Goal: Task Accomplishment & Management: Use online tool/utility

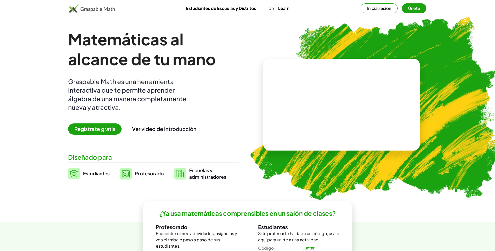
click at [381, 9] on button "Inicia sesión" at bounding box center [379, 8] width 37 height 10
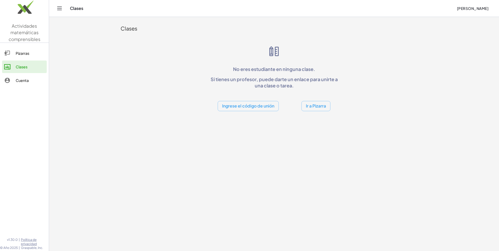
click at [34, 55] on div "Pizarras" at bounding box center [30, 53] width 29 height 6
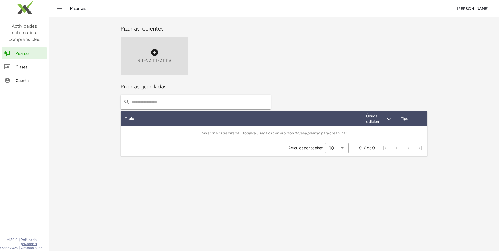
click at [155, 54] on icon at bounding box center [154, 52] width 8 height 8
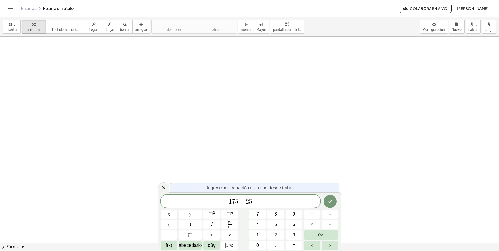
drag, startPoint x: 243, startPoint y: 202, endPoint x: 246, endPoint y: 203, distance: 2.6
click at [246, 203] on span "1 7 5 + 2 5 ​" at bounding box center [241, 201] width 160 height 7
click at [255, 203] on span "1 7 5 − 2 5 ​" at bounding box center [241, 201] width 160 height 7
click at [331, 203] on icon "Hecho" at bounding box center [330, 202] width 6 height 6
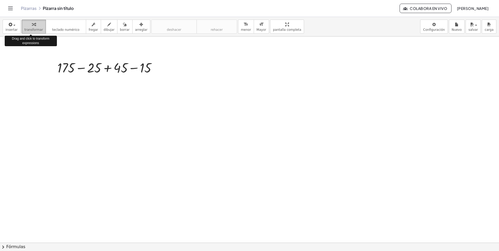
click at [32, 27] on icon "button" at bounding box center [34, 24] width 4 height 6
click at [80, 68] on div at bounding box center [109, 68] width 108 height 18
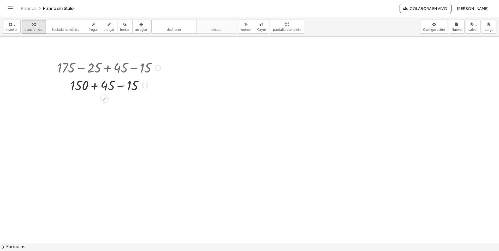
click at [119, 86] on div at bounding box center [109, 85] width 108 height 18
click at [135, 86] on div at bounding box center [132, 86] width 6 height 6
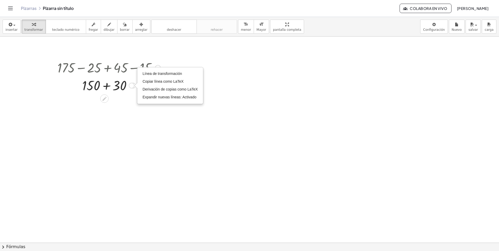
click at [131, 86] on div "Transform line Copy line as LaTeX Copy derivation as LaTeX Expand new lines: On" at bounding box center [132, 86] width 6 height 6
click at [205, 92] on div at bounding box center [249, 243] width 499 height 413
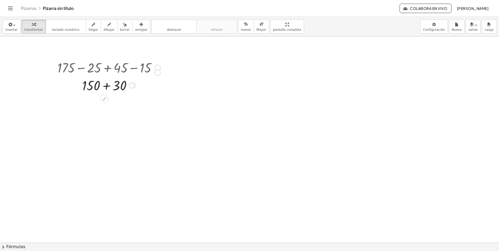
drag, startPoint x: 157, startPoint y: 68, endPoint x: 157, endPoint y: 76, distance: 7.3
click at [104, 68] on div "+ 175 − 25 + 45 − 15" at bounding box center [104, 68] width 0 height 0
drag, startPoint x: 133, startPoint y: 88, endPoint x: 132, endPoint y: 100, distance: 11.8
click at [104, 95] on div "+ + 150 30 Transform line Copy line as LaTeX Copy derivation as LaTeX Expand ne…" at bounding box center [104, 95] width 0 height 0
click at [106, 105] on div at bounding box center [109, 103] width 108 height 18
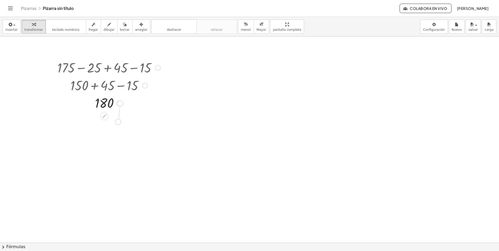
drag, startPoint x: 119, startPoint y: 104, endPoint x: 116, endPoint y: 124, distance: 20.0
click at [116, 124] on div "+ 175 − 25 + 45 − 15 + 150 + 45 − 15 + 150 + 30 180 Transform line Copy line as…" at bounding box center [249, 243] width 499 height 413
click at [99, 133] on icon at bounding box center [98, 132] width 5 height 5
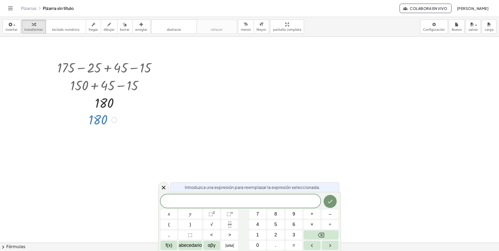
drag, startPoint x: 106, startPoint y: 121, endPoint x: 127, endPoint y: 120, distance: 21.4
click at [127, 120] on div at bounding box center [249, 243] width 499 height 413
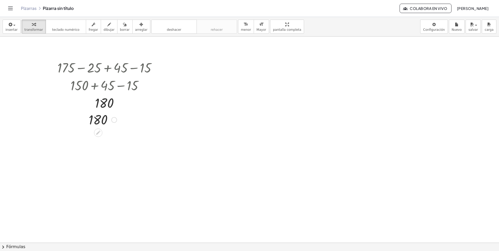
click at [114, 120] on div at bounding box center [114, 120] width 6 height 6
click at [168, 30] on span "deshacer" at bounding box center [174, 30] width 14 height 4
click at [150, 67] on div at bounding box center [109, 68] width 108 height 18
drag, startPoint x: 160, startPoint y: 68, endPoint x: 268, endPoint y: 65, distance: 108.2
click at [268, 65] on div "+ 175 − 25 + 45 − 15 + 150 + 45 − 15 + 150 + 30 180 Transform line Copy line as…" at bounding box center [249, 243] width 499 height 413
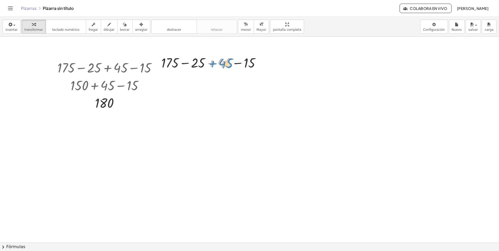
click at [229, 64] on div at bounding box center [213, 63] width 108 height 18
click at [184, 64] on div at bounding box center [213, 63] width 108 height 18
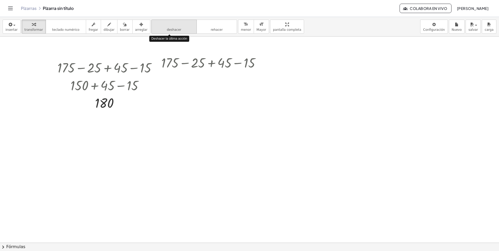
click at [171, 30] on span "deshacer" at bounding box center [174, 30] width 14 height 4
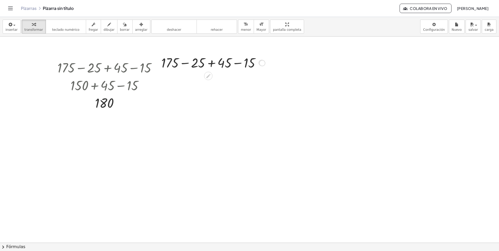
drag, startPoint x: 263, startPoint y: 62, endPoint x: 266, endPoint y: 62, distance: 2.9
click at [208, 63] on div "+ 175 − 25 + 45 − 15" at bounding box center [208, 63] width 0 height 0
drag, startPoint x: 208, startPoint y: 76, endPoint x: 228, endPoint y: 77, distance: 20.4
click at [228, 77] on div "+ 175 − 25 + 45 − 15 + 150 + 45 − 15 + 150 + 30 180 Transform line Copy line as…" at bounding box center [249, 243] width 499 height 413
click at [183, 60] on div at bounding box center [213, 63] width 108 height 18
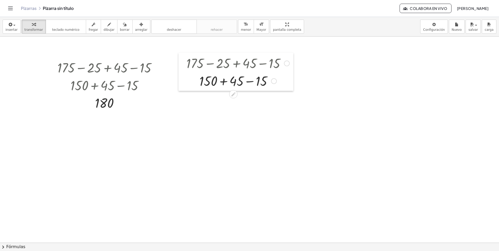
drag, startPoint x: 156, startPoint y: 71, endPoint x: 181, endPoint y: 72, distance: 25.1
click at [181, 72] on div at bounding box center [183, 72] width 8 height 38
click at [250, 81] on div at bounding box center [238, 81] width 108 height 18
drag, startPoint x: 262, startPoint y: 83, endPoint x: 261, endPoint y: 101, distance: 17.5
click at [233, 97] on div "+ + 150 30" at bounding box center [233, 97] width 0 height 0
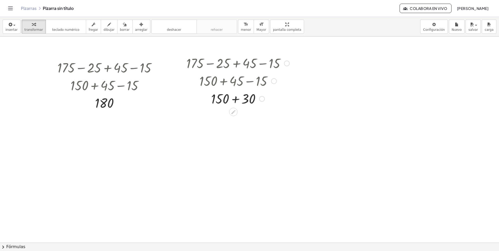
click at [236, 99] on div at bounding box center [238, 99] width 108 height 18
drag, startPoint x: 289, startPoint y: 63, endPoint x: 385, endPoint y: 63, distance: 96.1
click at [385, 63] on div "+ 175 − 25 + 45 − 15 + 150 + 45 − 15 + 150 + 30 180 Transform line Copy line as…" at bounding box center [249, 243] width 499 height 413
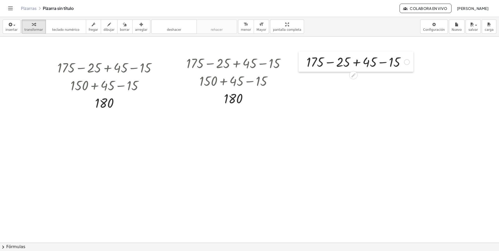
drag, startPoint x: 275, startPoint y: 64, endPoint x: 305, endPoint y: 65, distance: 29.8
click at [305, 65] on div at bounding box center [303, 61] width 8 height 20
drag, startPoint x: 315, startPoint y: 62, endPoint x: 410, endPoint y: 61, distance: 95.3
drag, startPoint x: 370, startPoint y: 61, endPoint x: 302, endPoint y: 63, distance: 67.9
click at [297, 61] on div "+ 175 − 25 + 45 − 15 − 15 + 175 − 25 + 45 − 15" at bounding box center [353, 61] width 125 height 20
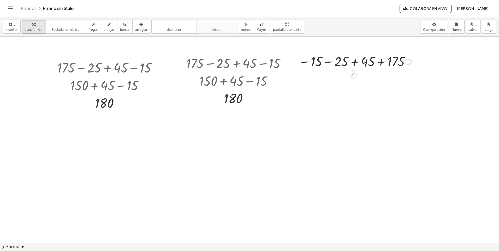
click at [326, 62] on div at bounding box center [355, 61] width 118 height 17
click at [370, 80] on div at bounding box center [355, 78] width 118 height 17
click at [386, 79] on div at bounding box center [386, 79] width 6 height 6
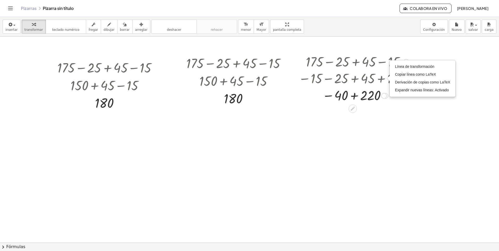
drag, startPoint x: 384, startPoint y: 80, endPoint x: 386, endPoint y: 99, distance: 19.4
click at [353, 96] on div "+ − 40 220 Transform line Copy line as LaTeX Copy derivation as LaTeX Expand ne…" at bounding box center [353, 96] width 0 height 0
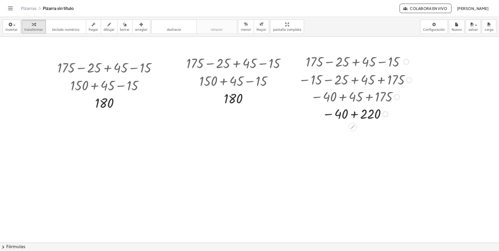
drag, startPoint x: 384, startPoint y: 99, endPoint x: 388, endPoint y: 119, distance: 20.4
click at [353, 114] on div "+ − 40 220 Transform line Copy line as LaTeX Copy derivation as LaTeX Expand ne…" at bounding box center [353, 114] width 0 height 0
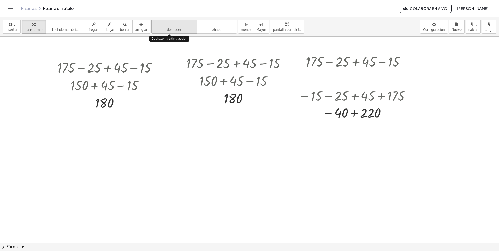
click at [172, 31] on button "deshacer deshacer" at bounding box center [173, 27] width 45 height 14
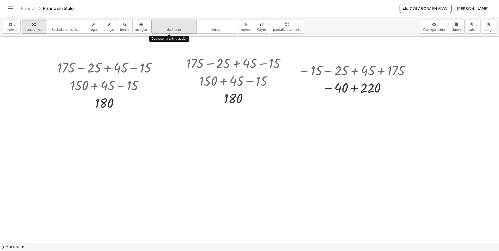
click at [172, 31] on button "deshacer deshacer" at bounding box center [173, 27] width 45 height 14
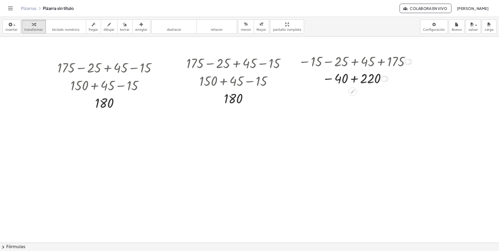
click at [355, 80] on div at bounding box center [355, 78] width 118 height 17
drag, startPoint x: 366, startPoint y: 80, endPoint x: 366, endPoint y: 102, distance: 21.9
click at [353, 98] on div "180 Transform line Copy line as LaTeX Copy derivation as LaTeX Expand new lines…" at bounding box center [353, 98] width 0 height 0
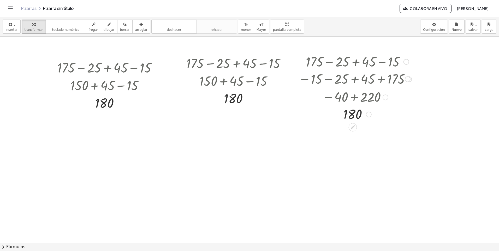
drag, startPoint x: 370, startPoint y: 97, endPoint x: 369, endPoint y: 117, distance: 20.6
click at [353, 115] on div "180 Transform line Copy line as LaTeX Copy derivation as LaTeX Expand new lines…" at bounding box center [353, 115] width 0 height 0
click at [370, 97] on div at bounding box center [355, 95] width 118 height 17
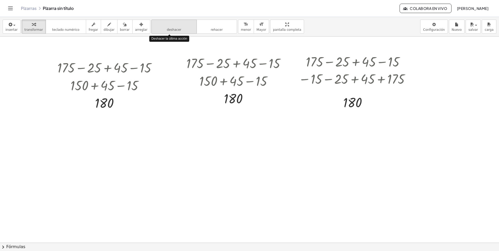
click at [167, 30] on span "deshacer" at bounding box center [174, 30] width 14 height 4
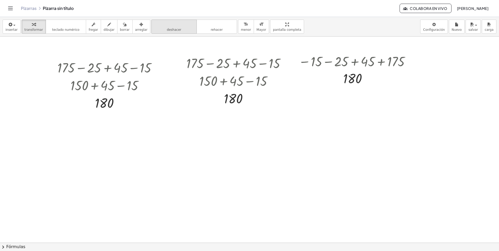
click at [171, 31] on span "deshacer" at bounding box center [174, 30] width 14 height 4
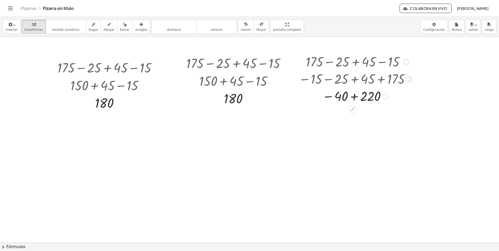
drag, startPoint x: 388, startPoint y: 80, endPoint x: 388, endPoint y: 101, distance: 20.4
click at [353, 97] on div "− 40 + 220" at bounding box center [353, 97] width 0 height 0
click at [355, 98] on div at bounding box center [355, 95] width 118 height 17
drag, startPoint x: 407, startPoint y: 79, endPoint x: 405, endPoint y: 98, distance: 18.9
click at [353, 96] on div "− 15 − 25 + 45 + 175" at bounding box center [353, 96] width 0 height 0
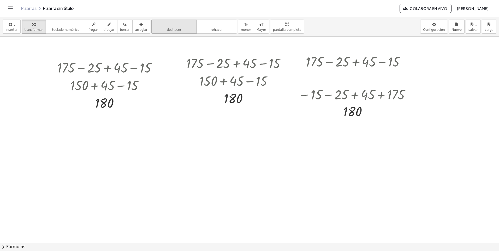
click at [173, 29] on button "deshacer deshacer" at bounding box center [173, 27] width 45 height 14
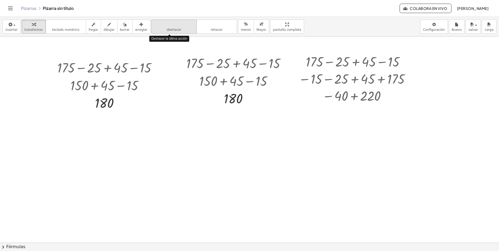
click at [173, 29] on button "deshacer deshacer" at bounding box center [173, 27] width 45 height 14
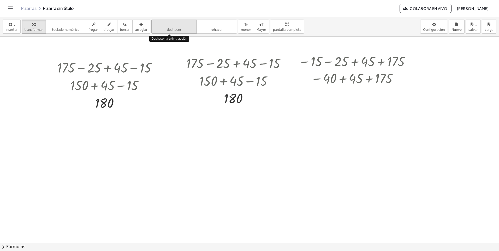
click at [173, 29] on button "deshacer deshacer" at bounding box center [173, 27] width 45 height 14
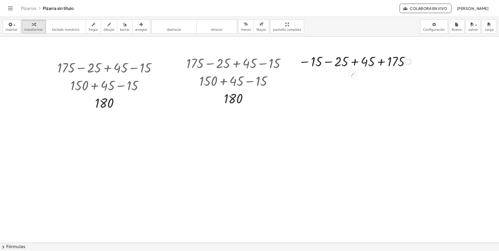
click at [327, 63] on div at bounding box center [355, 61] width 118 height 17
click at [369, 80] on div at bounding box center [355, 78] width 118 height 17
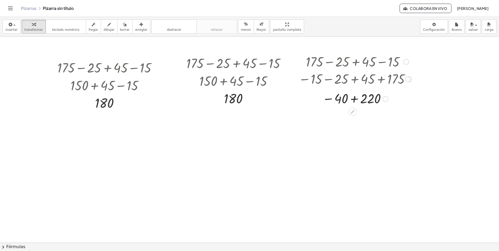
drag, startPoint x: 385, startPoint y: 79, endPoint x: 387, endPoint y: 101, distance: 22.5
click at [353, 99] on div "− + 40 220" at bounding box center [353, 99] width 0 height 0
click at [353, 98] on div at bounding box center [355, 95] width 118 height 17
drag, startPoint x: 369, startPoint y: 96, endPoint x: 371, endPoint y: 115, distance: 19.0
click at [353, 114] on div "180" at bounding box center [353, 114] width 0 height 0
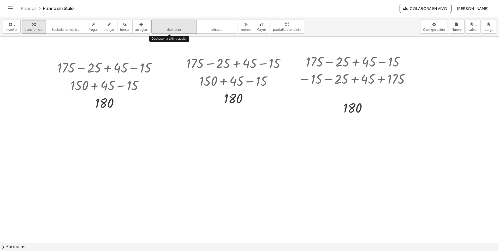
click at [170, 28] on span "deshacer" at bounding box center [174, 30] width 14 height 4
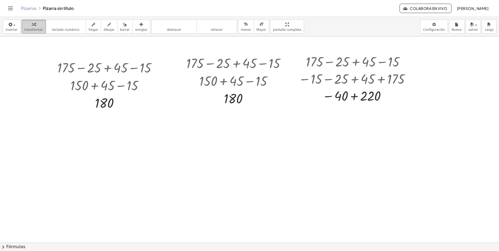
click at [33, 25] on div "button" at bounding box center [34, 24] width 19 height 6
click at [354, 97] on div at bounding box center [355, 95] width 118 height 17
drag, startPoint x: 407, startPoint y: 81, endPoint x: 407, endPoint y: 86, distance: 5.0
click at [353, 82] on div "− 15 − 25 + 45 + 175" at bounding box center [353, 82] width 0 height 0
drag, startPoint x: 369, startPoint y: 98, endPoint x: 369, endPoint y: 117, distance: 19.1
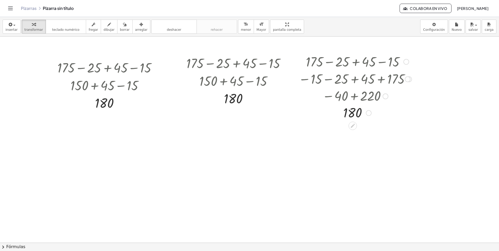
click at [353, 113] on div "180" at bounding box center [353, 113] width 0 height 0
click at [15, 26] on div "button" at bounding box center [11, 24] width 12 height 6
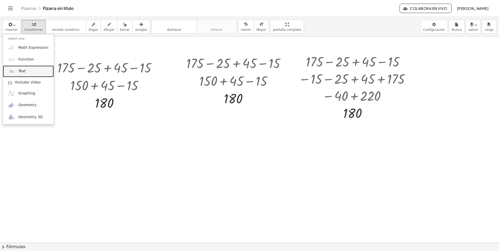
click at [27, 72] on link "Text" at bounding box center [28, 72] width 51 height 12
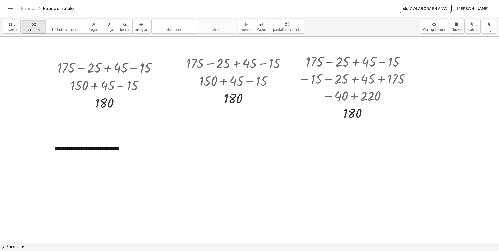
drag, startPoint x: 123, startPoint y: 173, endPoint x: 128, endPoint y: 192, distance: 20.0
click at [127, 188] on div at bounding box center [249, 243] width 499 height 413
click at [122, 139] on span "+" at bounding box center [121, 139] width 3 height 4
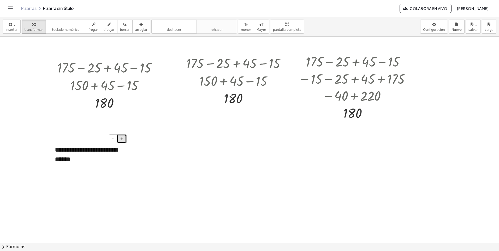
click at [122, 139] on span "+" at bounding box center [121, 139] width 3 height 4
click at [104, 159] on div "**********" at bounding box center [89, 155] width 78 height 31
click at [61, 140] on div "- +" at bounding box center [87, 139] width 78 height 9
drag, startPoint x: 144, startPoint y: 119, endPoint x: 124, endPoint y: 141, distance: 29.6
click at [143, 119] on div at bounding box center [249, 243] width 499 height 413
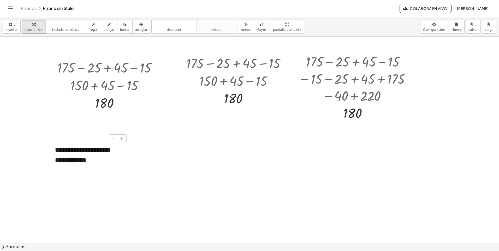
click at [109, 153] on div "**********" at bounding box center [89, 155] width 78 height 31
drag, startPoint x: 113, startPoint y: 157, endPoint x: 108, endPoint y: 154, distance: 6.0
click at [106, 153] on div "**********" at bounding box center [89, 155] width 78 height 31
click at [120, 161] on div "**********" at bounding box center [89, 155] width 78 height 31
click at [138, 156] on div at bounding box center [249, 243] width 499 height 413
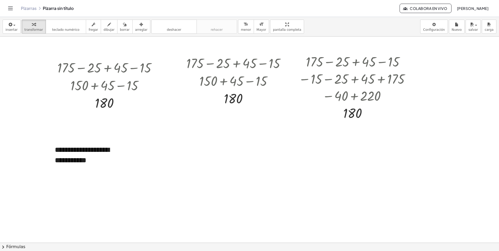
click at [157, 145] on div at bounding box center [249, 243] width 499 height 413
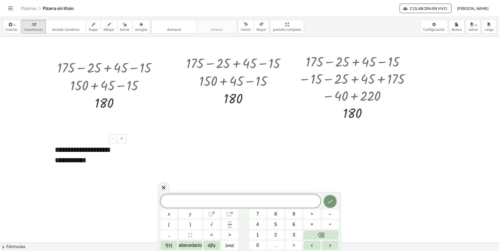
click at [106, 161] on div "**********" at bounding box center [89, 155] width 78 height 31
click at [56, 144] on div "**********" at bounding box center [89, 155] width 78 height 31
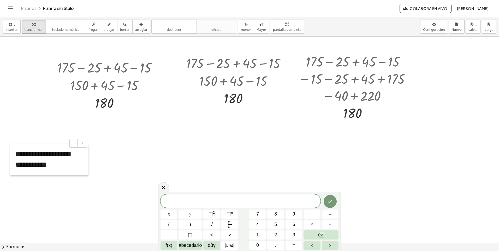
drag, startPoint x: 50, startPoint y: 149, endPoint x: 10, endPoint y: 154, distance: 39.7
click at [10, 154] on div at bounding box center [12, 159] width 5 height 31
drag, startPoint x: 11, startPoint y: 150, endPoint x: 110, endPoint y: 154, distance: 99.6
click at [110, 154] on div at bounding box center [249, 243] width 499 height 413
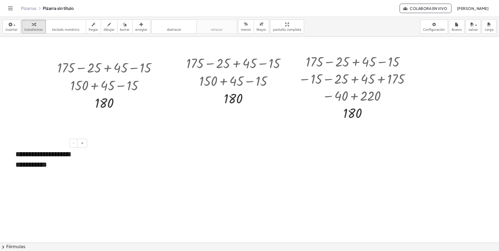
click at [60, 164] on div "**********" at bounding box center [49, 159] width 78 height 31
click at [95, 159] on div at bounding box center [249, 243] width 499 height 413
click at [85, 162] on div "**********" at bounding box center [49, 159] width 78 height 31
drag, startPoint x: 106, startPoint y: 160, endPoint x: 185, endPoint y: 143, distance: 80.3
click at [110, 159] on div at bounding box center [249, 243] width 499 height 413
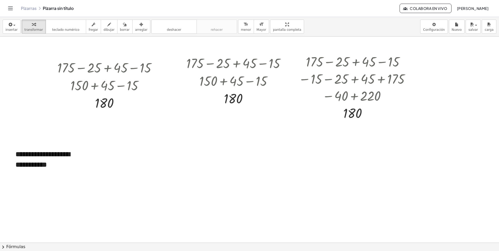
click at [249, 120] on div at bounding box center [249, 243] width 499 height 413
click at [62, 156] on div "**********" at bounding box center [49, 159] width 78 height 31
drag, startPoint x: 65, startPoint y: 166, endPoint x: 16, endPoint y: 155, distance: 49.9
click at [16, 155] on div "**********" at bounding box center [49, 159] width 78 height 31
click at [75, 185] on div at bounding box center [249, 243] width 499 height 413
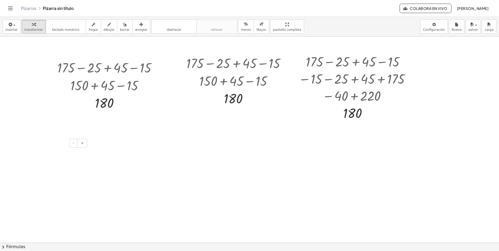
drag, startPoint x: 57, startPoint y: 147, endPoint x: 56, endPoint y: 150, distance: 2.7
click at [57, 149] on div "- +" at bounding box center [49, 154] width 78 height 21
click at [72, 174] on div at bounding box center [249, 243] width 499 height 413
click at [62, 129] on div at bounding box center [249, 243] width 499 height 413
click at [53, 155] on div at bounding box center [49, 154] width 78 height 21
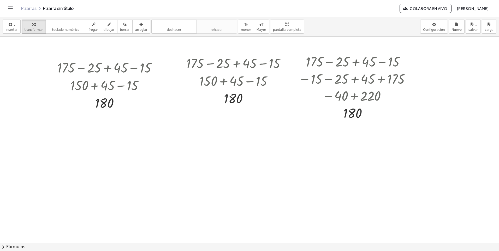
click at [46, 124] on div at bounding box center [249, 243] width 499 height 413
click at [15, 26] on div "button" at bounding box center [11, 24] width 12 height 6
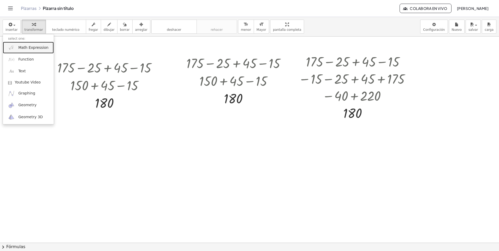
click at [26, 49] on span "Math Expression" at bounding box center [33, 47] width 30 height 5
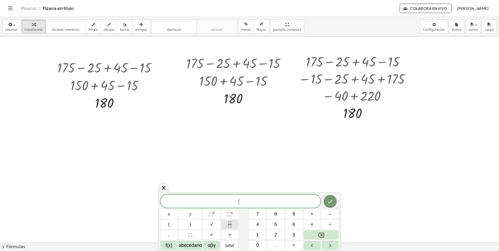
click at [229, 225] on icon "Fracción" at bounding box center [230, 224] width 7 height 7
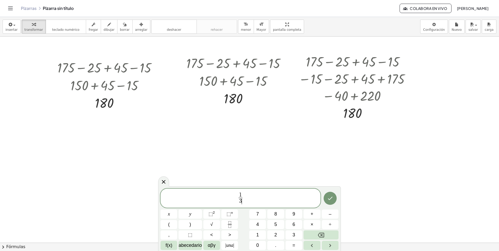
click at [243, 198] on span "1 3 ​ ​" at bounding box center [240, 198] width 6 height 13
drag, startPoint x: 241, startPoint y: 197, endPoint x: 244, endPoint y: 198, distance: 3.2
click at [242, 197] on span "1 ​" at bounding box center [241, 195] width 4 height 6
click at [243, 198] on span "1 3 ​ ​" at bounding box center [240, 198] width 6 height 13
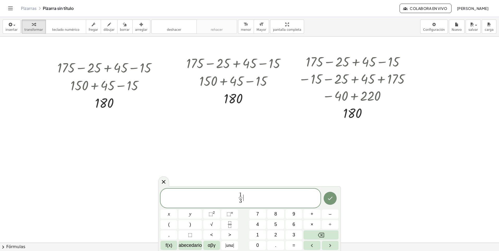
click at [244, 197] on span "1 3 ​ ​" at bounding box center [241, 199] width 160 height 14
click at [230, 224] on icon "Fracción" at bounding box center [230, 224] width 7 height 7
click at [249, 202] on span "​" at bounding box center [248, 201] width 4 height 7
click at [252, 198] on span "1 3 ​ + 3 5 ​ ​" at bounding box center [241, 199] width 160 height 14
click at [333, 201] on icon "Hecho" at bounding box center [330, 198] width 6 height 6
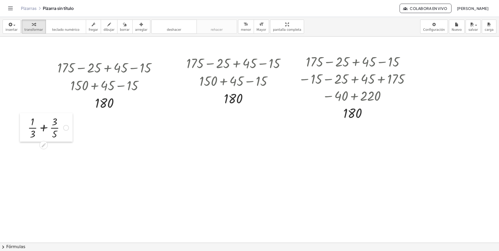
drag, startPoint x: 141, startPoint y: 161, endPoint x: 23, endPoint y: 134, distance: 121.1
click at [23, 134] on div at bounding box center [24, 127] width 8 height 29
drag, startPoint x: 78, startPoint y: 137, endPoint x: 65, endPoint y: 136, distance: 12.5
click at [77, 136] on div at bounding box center [249, 243] width 499 height 413
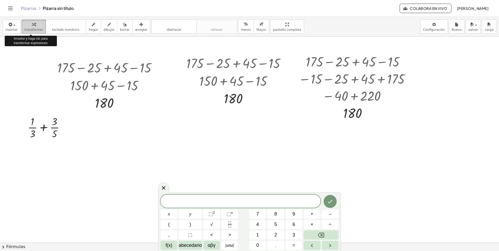
click at [32, 27] on icon "button" at bounding box center [34, 24] width 4 height 6
click at [31, 129] on div at bounding box center [48, 127] width 46 height 26
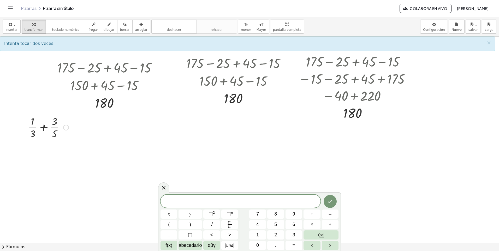
click at [31, 128] on div at bounding box center [48, 127] width 46 height 26
drag, startPoint x: 33, startPoint y: 125, endPoint x: 34, endPoint y: 137, distance: 12.6
drag, startPoint x: 34, startPoint y: 121, endPoint x: 33, endPoint y: 116, distance: 5.0
click at [33, 116] on div at bounding box center [48, 127] width 46 height 26
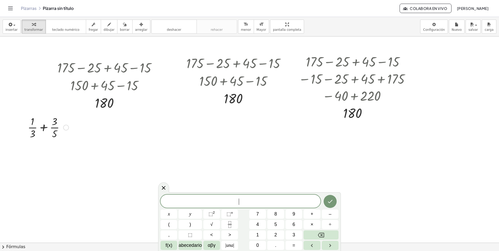
click at [28, 128] on div at bounding box center [48, 127] width 46 height 26
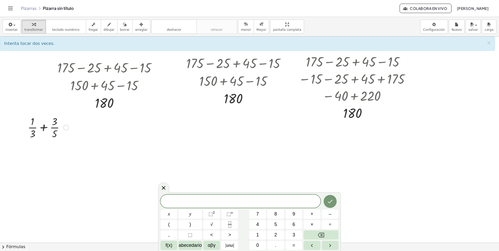
click at [33, 121] on div at bounding box center [48, 127] width 46 height 26
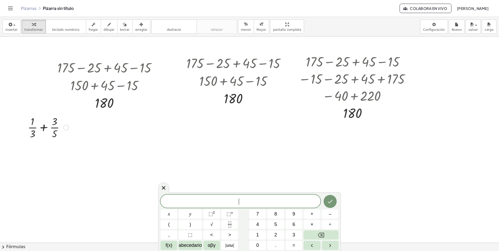
click at [33, 121] on div at bounding box center [48, 127] width 46 height 26
click at [31, 29] on span "transformar" at bounding box center [34, 30] width 19 height 4
click at [45, 127] on div at bounding box center [48, 127] width 46 height 26
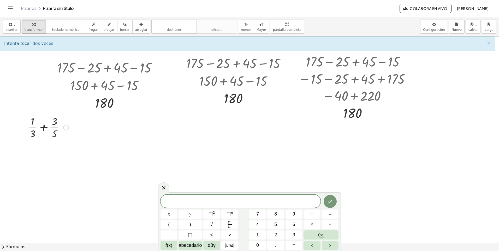
click at [33, 123] on div at bounding box center [48, 127] width 46 height 26
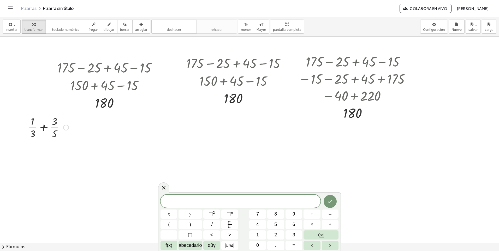
click at [30, 127] on div at bounding box center [48, 127] width 46 height 26
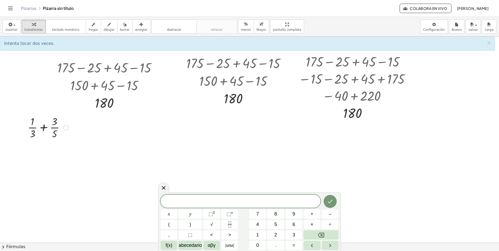
click at [33, 124] on div at bounding box center [48, 127] width 46 height 26
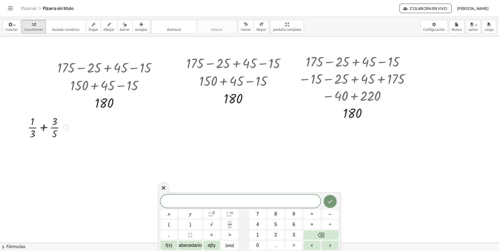
click at [33, 124] on div at bounding box center [48, 127] width 46 height 26
click at [29, 128] on div at bounding box center [48, 127] width 46 height 26
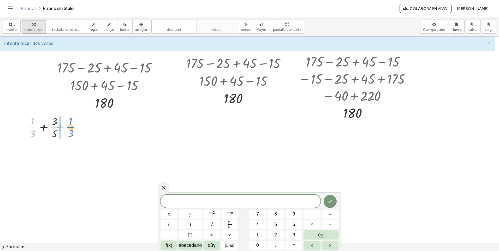
drag, startPoint x: 32, startPoint y: 125, endPoint x: 70, endPoint y: 125, distance: 38.1
click at [70, 125] on div at bounding box center [48, 127] width 46 height 26
click at [71, 125] on div at bounding box center [48, 127] width 46 height 26
click at [32, 24] on icon "button" at bounding box center [34, 24] width 4 height 6
click at [43, 129] on div at bounding box center [48, 127] width 46 height 26
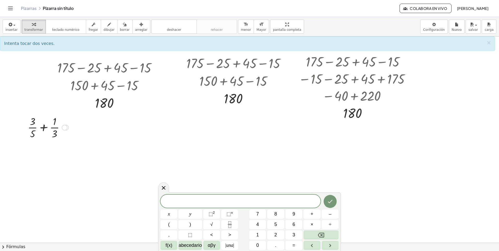
drag, startPoint x: 47, startPoint y: 144, endPoint x: 48, endPoint y: 119, distance: 25.4
click at [48, 119] on div "+ 175 − 25 + 45 − 15 + 150 + 45 − 15 + 150 + 30 180 Transform line Copy line as…" at bounding box center [249, 243] width 499 height 413
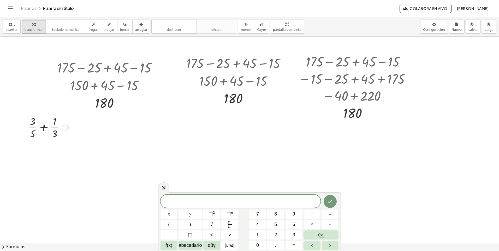
click at [29, 121] on div at bounding box center [48, 127] width 46 height 26
drag, startPoint x: 33, startPoint y: 146, endPoint x: 32, endPoint y: 143, distance: 3.0
click at [32, 143] on div "- +" at bounding box center [48, 143] width 78 height 9
drag, startPoint x: 33, startPoint y: 123, endPoint x: 33, endPoint y: 114, distance: 8.6
drag, startPoint x: 32, startPoint y: 122, endPoint x: 34, endPoint y: 107, distance: 15.1
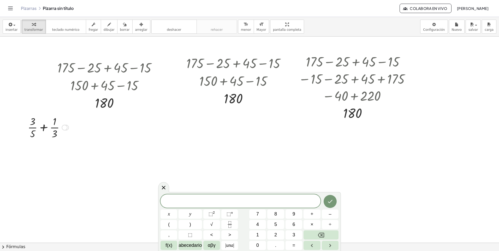
click at [31, 120] on div at bounding box center [48, 127] width 46 height 26
drag, startPoint x: 26, startPoint y: 122, endPoint x: 188, endPoint y: 119, distance: 162.8
click at [188, 119] on div at bounding box center [187, 124] width 8 height 29
click at [228, 125] on div at bounding box center [227, 124] width 6 height 6
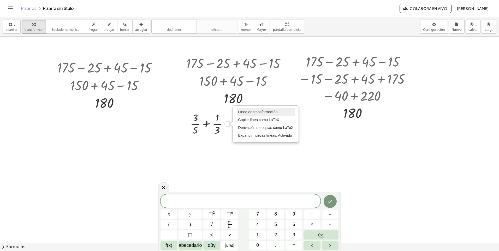
click at [245, 112] on span "Línea de transformación" at bounding box center [257, 112] width 39 height 4
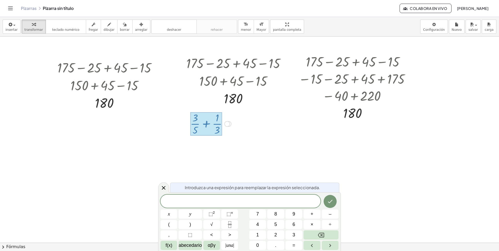
drag, startPoint x: 204, startPoint y: 123, endPoint x: 203, endPoint y: 137, distance: 13.9
click at [207, 142] on div "+ 175 − 25 + 45 − 15 + 150 + 45 − 15 + 150 + 30 180 Transform line Copy line as…" at bounding box center [249, 243] width 499 height 413
drag, startPoint x: 191, startPoint y: 122, endPoint x: 194, endPoint y: 123, distance: 2.9
click at [193, 123] on div at bounding box center [206, 124] width 32 height 24
drag, startPoint x: 200, startPoint y: 125, endPoint x: 221, endPoint y: 129, distance: 22.1
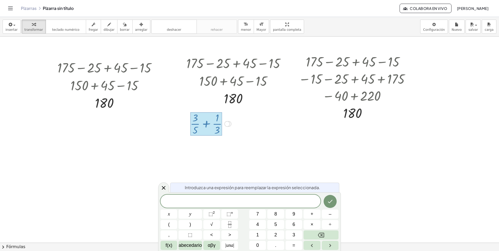
click at [201, 125] on div at bounding box center [206, 124] width 32 height 24
click at [254, 131] on div at bounding box center [249, 243] width 499 height 413
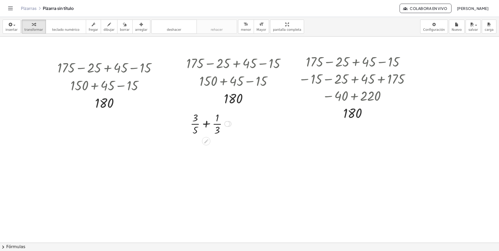
click at [227, 126] on div "Transform line Copy line as LaTeX Copy derivation as LaTeX Expand new lines: On" at bounding box center [227, 124] width 6 height 6
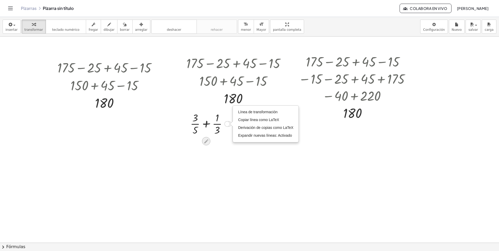
click at [207, 143] on icon at bounding box center [205, 141] width 5 height 5
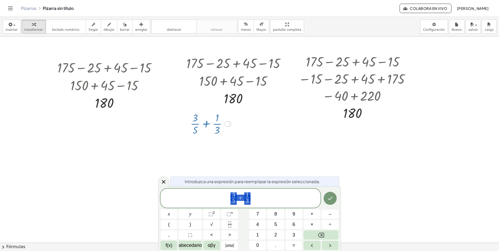
click at [247, 143] on div at bounding box center [249, 243] width 499 height 413
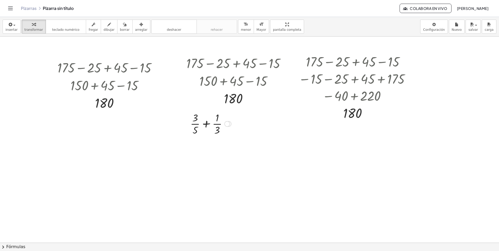
click at [214, 128] on div at bounding box center [211, 123] width 46 height 26
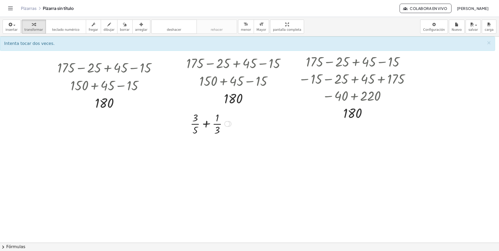
click at [205, 124] on div at bounding box center [211, 123] width 46 height 26
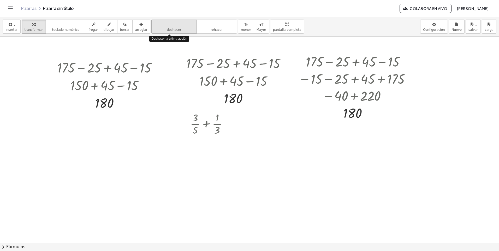
click at [172, 32] on button "deshacer deshacer" at bounding box center [173, 27] width 45 height 14
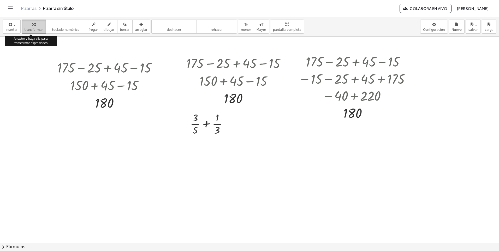
click at [34, 26] on div "button" at bounding box center [34, 24] width 19 height 6
click at [207, 124] on div at bounding box center [211, 123] width 46 height 26
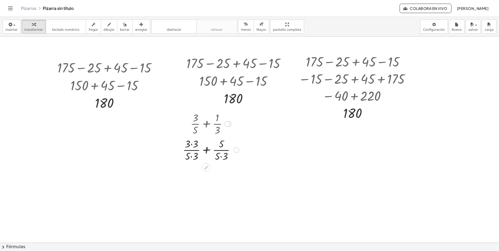
click at [206, 151] on div at bounding box center [211, 150] width 62 height 26
click at [219, 192] on div at bounding box center [249, 243] width 499 height 413
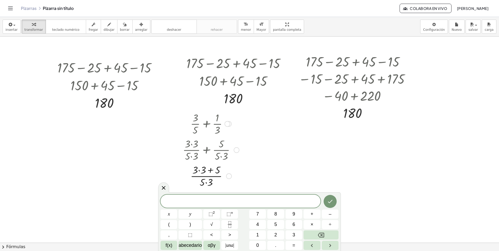
click at [229, 181] on div at bounding box center [211, 176] width 62 height 26
click at [164, 188] on icon at bounding box center [164, 188] width 6 height 6
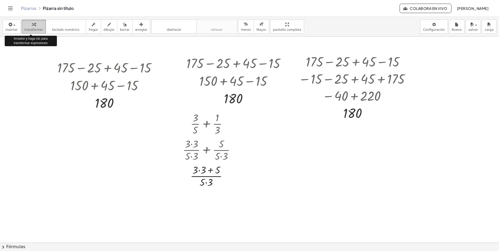
click at [26, 27] on div "button" at bounding box center [34, 24] width 19 height 6
click at [211, 172] on div at bounding box center [211, 176] width 62 height 26
click at [208, 176] on div at bounding box center [211, 176] width 62 height 26
click at [208, 177] on div at bounding box center [211, 176] width 62 height 26
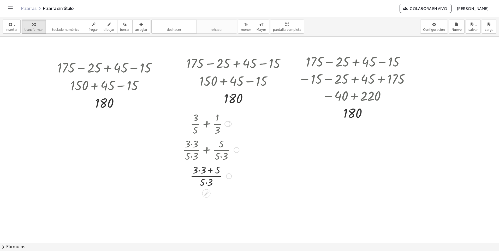
click at [208, 178] on div at bounding box center [211, 176] width 62 height 26
drag, startPoint x: 208, startPoint y: 178, endPoint x: 209, endPoint y: 192, distance: 14.7
drag, startPoint x: 229, startPoint y: 177, endPoint x: 229, endPoint y: 195, distance: 17.2
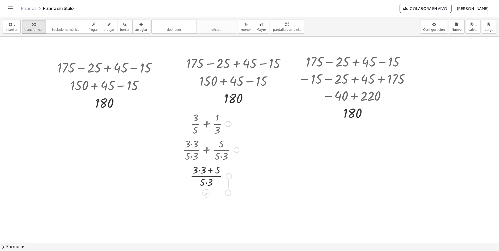
click at [229, 195] on div "+ 175 − 25 + 45 − 15 + 150 + 45 − 15 + 150 + 30 180 Transform line Copy line as…" at bounding box center [249, 243] width 499 height 413
click at [209, 183] on div at bounding box center [211, 176] width 62 height 26
click at [208, 219] on icon at bounding box center [206, 219] width 5 height 5
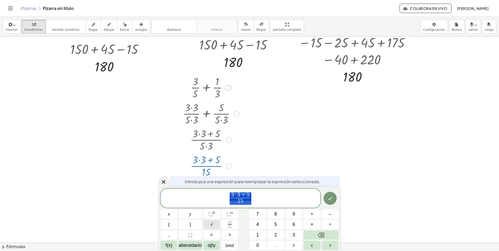
scroll to position [37, 0]
click at [165, 182] on icon at bounding box center [164, 182] width 6 height 6
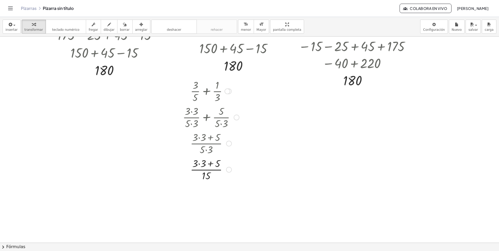
scroll to position [52, 0]
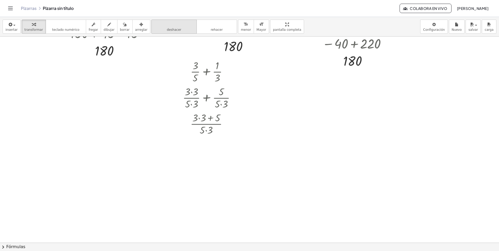
click at [167, 29] on span "deshacer" at bounding box center [174, 30] width 14 height 4
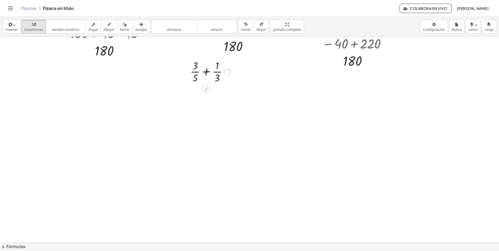
click at [195, 73] on div at bounding box center [211, 71] width 46 height 26
click at [167, 30] on span "deshacer" at bounding box center [174, 30] width 14 height 4
click at [207, 89] on icon at bounding box center [206, 89] width 4 height 4
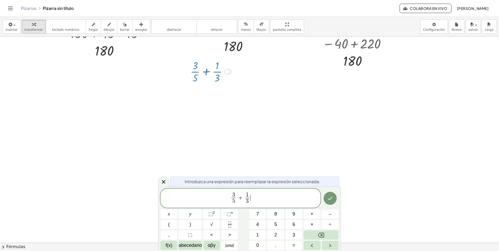
click at [260, 199] on span "3 5 ​ + 1 3 ​ ​" at bounding box center [241, 199] width 160 height 14
click at [231, 197] on span "3 5 ​" at bounding box center [234, 198] width 6 height 13
click at [247, 197] on span "+" at bounding box center [244, 197] width 8 height 6
click at [267, 198] on span "( 3 · 3 5 ​ + 5 · 1 3 ​ ) ​" at bounding box center [241, 198] width 160 height 15
click at [330, 197] on icon "Hecho" at bounding box center [330, 198] width 6 height 6
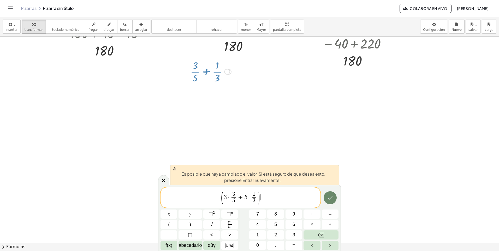
click at [329, 197] on icon "Hecho" at bounding box center [330, 198] width 6 height 6
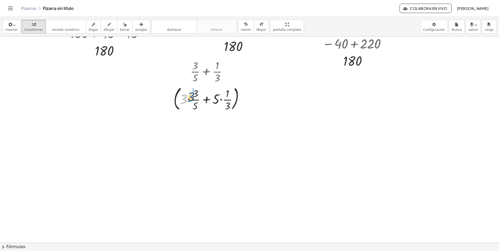
drag, startPoint x: 185, startPoint y: 97, endPoint x: 193, endPoint y: 95, distance: 7.6
drag, startPoint x: 217, startPoint y: 98, endPoint x: 225, endPoint y: 97, distance: 8.7
click at [226, 96] on div at bounding box center [211, 98] width 80 height 28
drag, startPoint x: 216, startPoint y: 126, endPoint x: 225, endPoint y: 121, distance: 10.6
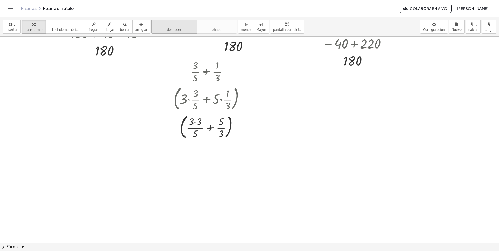
click at [168, 31] on span "deshacer" at bounding box center [174, 30] width 14 height 4
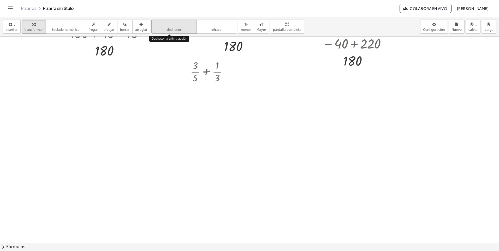
click at [168, 31] on span "deshacer" at bounding box center [174, 30] width 14 height 4
click at [194, 69] on div at bounding box center [211, 71] width 46 height 26
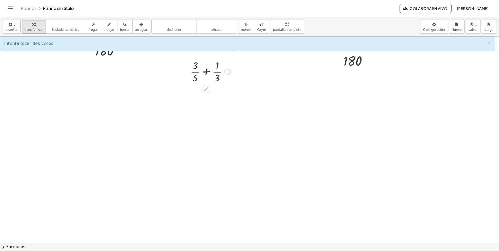
click at [203, 71] on div at bounding box center [211, 71] width 46 height 26
click at [195, 73] on div at bounding box center [211, 71] width 46 height 26
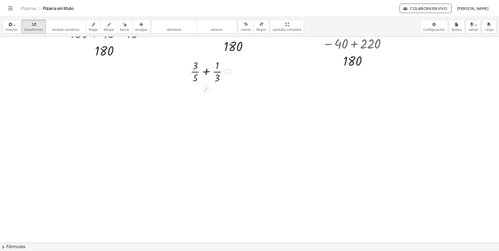
click at [195, 73] on div at bounding box center [211, 71] width 46 height 26
click at [169, 30] on span "deshacer" at bounding box center [174, 30] width 14 height 4
click at [207, 91] on icon at bounding box center [205, 88] width 5 height 5
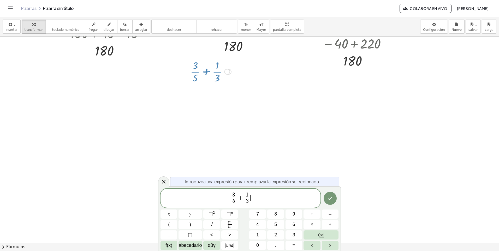
click at [273, 200] on span "3 5 ​ + 1 3 ​ ​" at bounding box center [241, 199] width 160 height 14
click at [232, 197] on span "​ 3" at bounding box center [234, 195] width 4 height 6
click at [238, 197] on span "+" at bounding box center [241, 197] width 8 height 6
drag, startPoint x: 247, startPoint y: 197, endPoint x: 245, endPoint y: 194, distance: 3.8
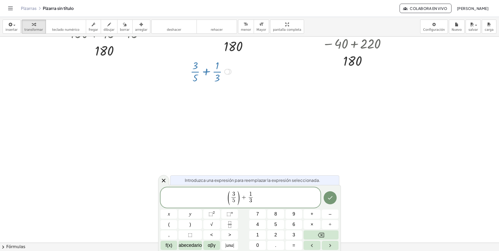
click at [247, 196] on span "( 3 5 ​ ) ​ + 1 3 ​" at bounding box center [241, 198] width 160 height 15
click at [256, 197] on span ")" at bounding box center [256, 198] width 4 height 15
click at [223, 198] on span "​ ( 3 5 ​ ) + ( 1 3 ​ )" at bounding box center [241, 198] width 160 height 15
click at [229, 223] on icon "Fracción" at bounding box center [230, 224] width 7 height 7
click at [225, 201] on span "​" at bounding box center [224, 200] width 4 height 7
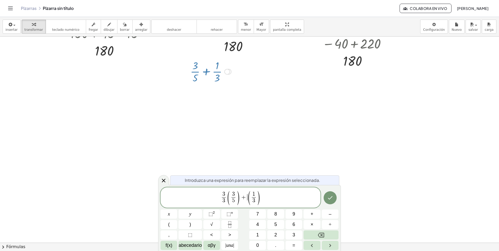
click at [246, 197] on span "+" at bounding box center [244, 197] width 8 height 6
click at [229, 223] on icon "Fracción" at bounding box center [230, 224] width 7 height 7
click at [248, 202] on span "​" at bounding box center [248, 200] width 4 height 7
click at [272, 203] on span "3 3 ​ ( 3 5 ​ ) + 5 5 ​ ( 1 3 ​ ) ​" at bounding box center [241, 198] width 160 height 15
click at [329, 199] on icon "Hecho" at bounding box center [330, 198] width 6 height 6
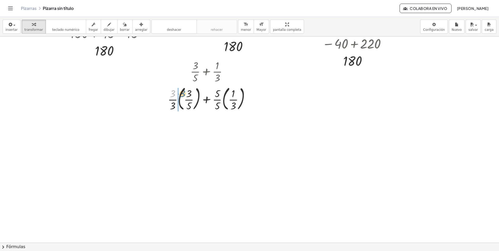
drag, startPoint x: 174, startPoint y: 94, endPoint x: 184, endPoint y: 94, distance: 9.9
click at [184, 94] on div at bounding box center [210, 98] width 91 height 28
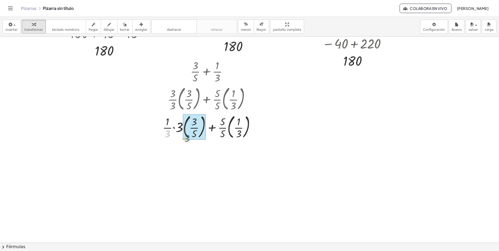
drag, startPoint x: 168, startPoint y: 135, endPoint x: 188, endPoint y: 139, distance: 20.1
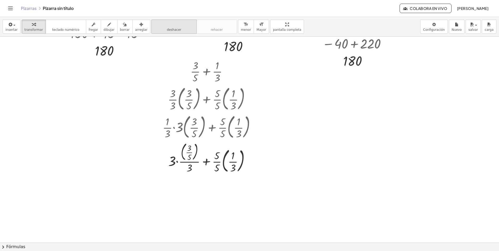
click at [174, 30] on button "deshacer deshacer" at bounding box center [173, 27] width 45 height 14
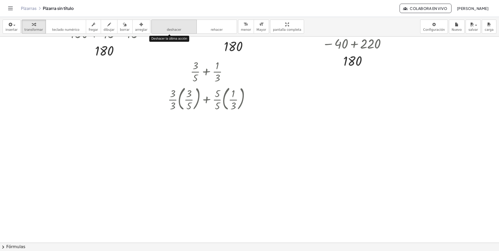
click at [174, 30] on button "deshacer deshacer" at bounding box center [173, 27] width 45 height 14
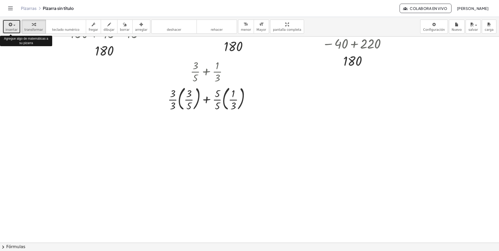
click at [15, 30] on span "insertar" at bounding box center [11, 30] width 12 height 4
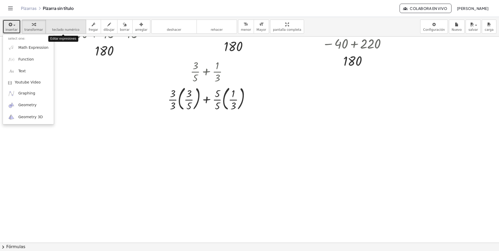
click at [54, 31] on span "teclado numérico" at bounding box center [65, 30] width 27 height 4
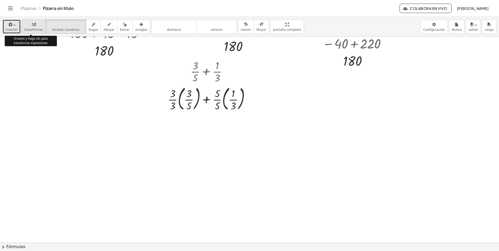
click at [34, 28] on span "transformar" at bounding box center [34, 30] width 19 height 4
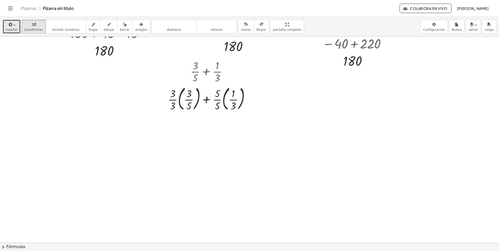
click at [16, 30] on span "insertar" at bounding box center [11, 30] width 12 height 4
click at [207, 99] on div at bounding box center [210, 98] width 91 height 28
click at [226, 158] on div at bounding box center [249, 190] width 499 height 413
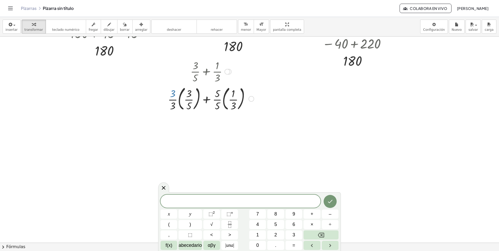
click at [173, 93] on div at bounding box center [210, 98] width 91 height 28
drag, startPoint x: 174, startPoint y: 92, endPoint x: 185, endPoint y: 93, distance: 11.5
click at [185, 93] on div at bounding box center [210, 98] width 91 height 28
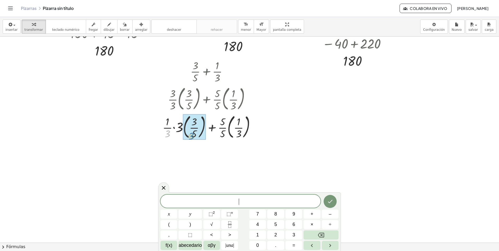
drag, startPoint x: 168, startPoint y: 135, endPoint x: 191, endPoint y: 138, distance: 23.9
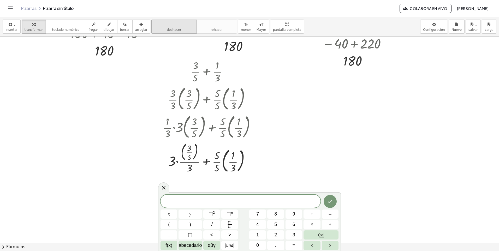
click at [167, 31] on span "deshacer" at bounding box center [174, 30] width 14 height 4
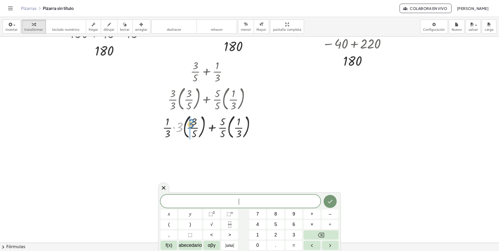
drag, startPoint x: 181, startPoint y: 126, endPoint x: 192, endPoint y: 122, distance: 12.0
click at [192, 122] on div at bounding box center [211, 127] width 102 height 28
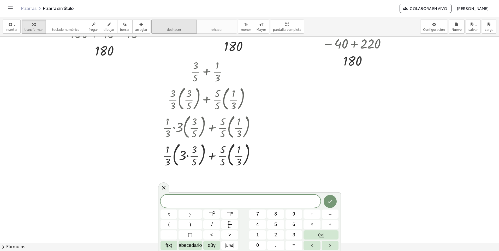
click at [167, 30] on span "deshacer" at bounding box center [174, 30] width 14 height 4
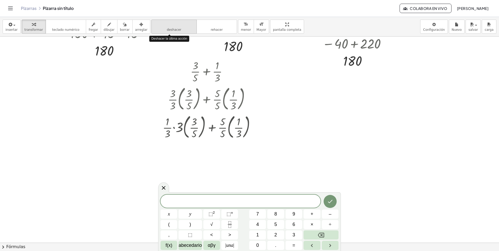
click at [167, 30] on span "deshacer" at bounding box center [174, 30] width 14 height 4
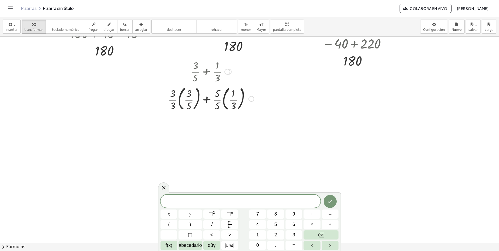
click at [183, 98] on div at bounding box center [210, 98] width 91 height 28
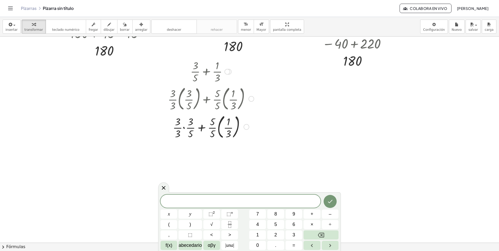
click at [183, 118] on div at bounding box center [210, 127] width 91 height 28
click at [212, 121] on div at bounding box center [210, 127] width 91 height 28
click at [214, 132] on div at bounding box center [210, 127] width 91 height 28
drag, startPoint x: 213, startPoint y: 123, endPoint x: 230, endPoint y: 126, distance: 17.5
click at [206, 72] on div "+ · 1 · 3 + · 3 · 5 + · 3 · 5 + · 1 · 3 + · · 3 · 3 · ( · 3 · 5 ) + · · 5 · 5 ·…" at bounding box center [206, 72] width 0 height 0
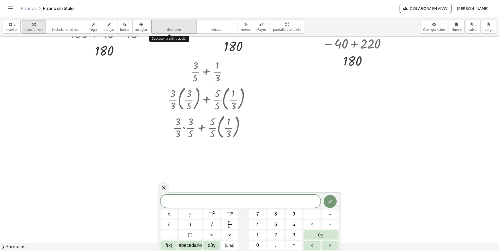
click at [157, 30] on button "deshacer deshacer" at bounding box center [173, 27] width 45 height 14
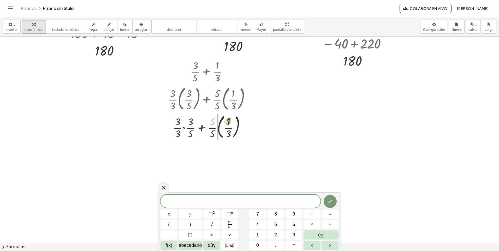
drag, startPoint x: 213, startPoint y: 124, endPoint x: 229, endPoint y: 123, distance: 15.7
click at [229, 123] on div at bounding box center [211, 127] width 96 height 28
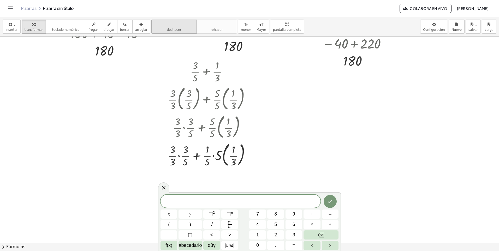
click at [165, 32] on button "deshacer deshacer" at bounding box center [173, 27] width 45 height 14
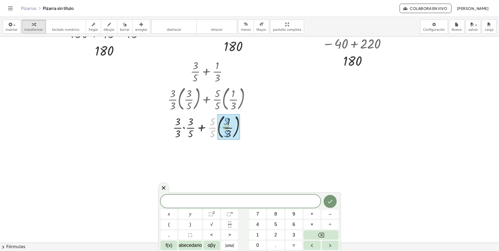
drag, startPoint x: 211, startPoint y: 128, endPoint x: 224, endPoint y: 127, distance: 13.9
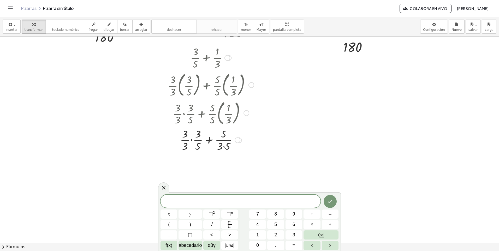
scroll to position [78, 0]
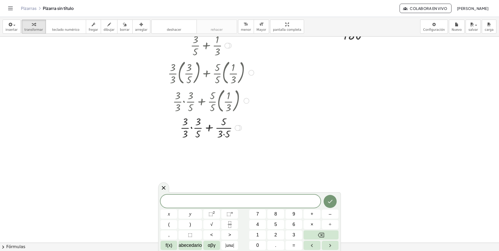
click at [192, 128] on div at bounding box center [210, 127] width 91 height 26
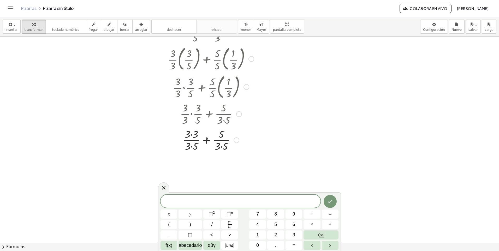
scroll to position [104, 0]
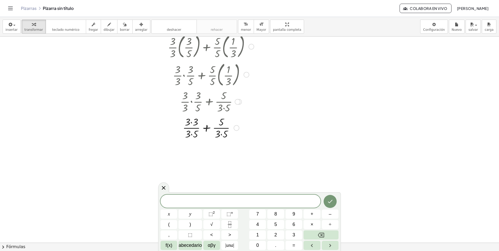
click at [208, 129] on div at bounding box center [210, 128] width 91 height 26
click at [211, 150] on div at bounding box center [210, 154] width 91 height 26
click at [206, 156] on div at bounding box center [210, 154] width 91 height 26
click at [170, 27] on button "deshacer deshacer" at bounding box center [173, 27] width 45 height 14
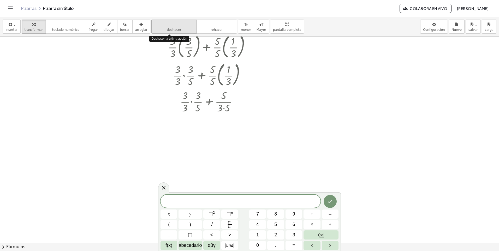
click at [170, 27] on button "deshacer deshacer" at bounding box center [173, 27] width 45 height 14
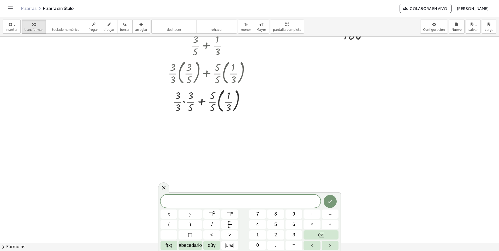
scroll to position [52, 0]
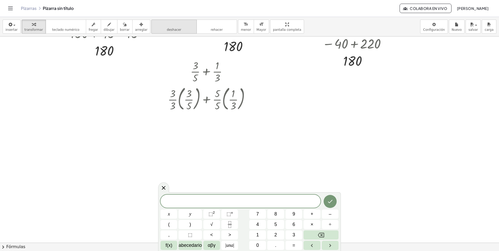
click at [167, 30] on span "deshacer" at bounding box center [174, 30] width 14 height 4
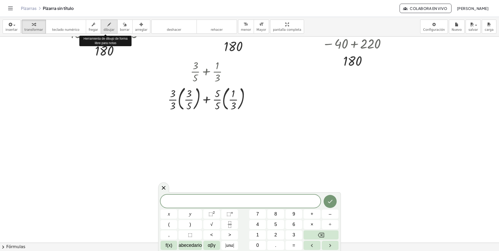
click at [104, 28] on span "dibujar" at bounding box center [109, 30] width 11 height 4
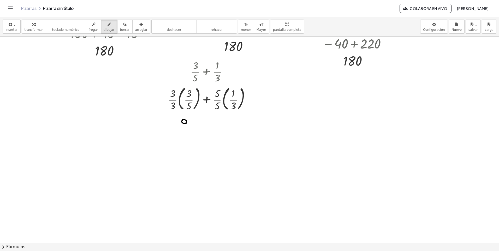
click at [184, 119] on div at bounding box center [249, 190] width 499 height 413
drag, startPoint x: 187, startPoint y: 121, endPoint x: 185, endPoint y: 130, distance: 8.2
click at [186, 128] on div at bounding box center [249, 190] width 499 height 413
drag, startPoint x: 179, startPoint y: 131, endPoint x: 191, endPoint y: 131, distance: 11.5
click at [192, 131] on div at bounding box center [249, 190] width 499 height 413
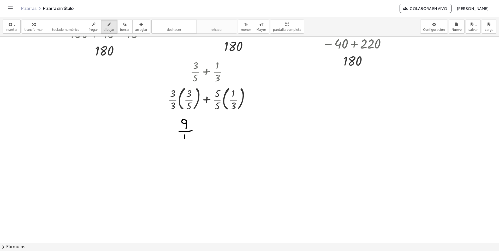
drag, startPoint x: 184, startPoint y: 135, endPoint x: 184, endPoint y: 141, distance: 6.3
click at [184, 141] on div at bounding box center [249, 190] width 499 height 413
drag, startPoint x: 188, startPoint y: 135, endPoint x: 190, endPoint y: 133, distance: 3.3
click at [191, 134] on div at bounding box center [249, 190] width 499 height 413
drag, startPoint x: 189, startPoint y: 136, endPoint x: 190, endPoint y: 141, distance: 5.1
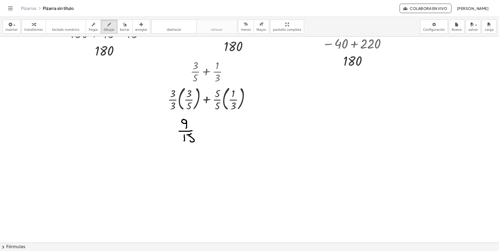
click at [190, 141] on div at bounding box center [249, 190] width 499 height 413
drag, startPoint x: 202, startPoint y: 126, endPoint x: 201, endPoint y: 131, distance: 5.5
click at [203, 133] on div at bounding box center [249, 190] width 499 height 413
drag, startPoint x: 201, startPoint y: 131, endPoint x: 212, endPoint y: 125, distance: 12.0
click at [209, 129] on div at bounding box center [249, 190] width 499 height 413
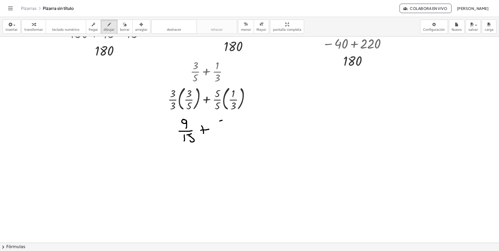
click at [224, 120] on div at bounding box center [249, 190] width 499 height 413
drag, startPoint x: 220, startPoint y: 121, endPoint x: 218, endPoint y: 127, distance: 6.7
click at [219, 126] on div at bounding box center [249, 190] width 499 height 413
drag, startPoint x: 218, startPoint y: 127, endPoint x: 226, endPoint y: 130, distance: 8.2
click at [229, 129] on div at bounding box center [249, 190] width 499 height 413
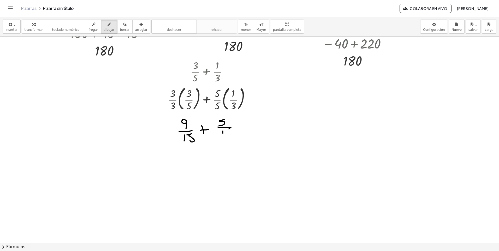
drag, startPoint x: 223, startPoint y: 131, endPoint x: 230, endPoint y: 131, distance: 6.8
click at [223, 138] on div at bounding box center [249, 190] width 499 height 413
click at [230, 131] on div at bounding box center [249, 190] width 499 height 413
drag, startPoint x: 227, startPoint y: 132, endPoint x: 229, endPoint y: 139, distance: 6.6
click at [229, 139] on div at bounding box center [249, 190] width 499 height 413
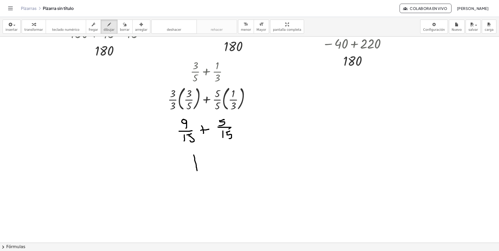
drag, startPoint x: 194, startPoint y: 155, endPoint x: 197, endPoint y: 171, distance: 16.3
click at [197, 171] on div at bounding box center [249, 190] width 499 height 413
drag, startPoint x: 205, startPoint y: 153, endPoint x: 206, endPoint y: 160, distance: 7.1
click at [207, 166] on div at bounding box center [249, 190] width 499 height 413
drag, startPoint x: 206, startPoint y: 156, endPoint x: 206, endPoint y: 161, distance: 5.8
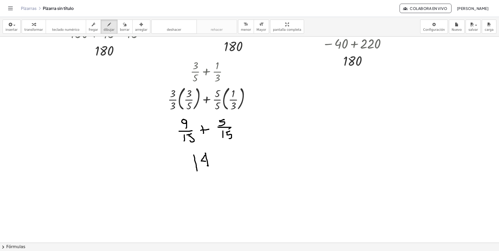
click at [206, 161] on div at bounding box center [249, 190] width 499 height 413
drag, startPoint x: 196, startPoint y: 172, endPoint x: 209, endPoint y: 177, distance: 14.4
click at [220, 174] on div at bounding box center [249, 190] width 499 height 413
drag, startPoint x: 204, startPoint y: 179, endPoint x: 206, endPoint y: 186, distance: 7.4
click at [205, 188] on div at bounding box center [249, 190] width 499 height 413
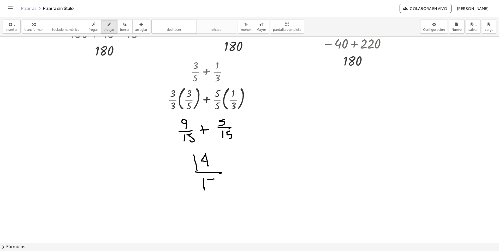
drag, startPoint x: 208, startPoint y: 180, endPoint x: 211, endPoint y: 179, distance: 3.3
click at [214, 179] on div at bounding box center [249, 190] width 499 height 413
drag, startPoint x: 208, startPoint y: 179, endPoint x: 210, endPoint y: 188, distance: 9.2
click at [210, 188] on div at bounding box center [249, 190] width 499 height 413
click at [184, 122] on div at bounding box center [249, 190] width 499 height 413
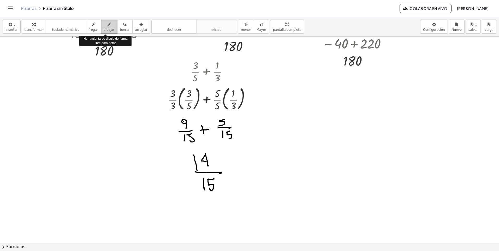
click at [106, 27] on div "button" at bounding box center [109, 24] width 11 height 6
click at [32, 27] on icon "button" at bounding box center [34, 24] width 4 height 6
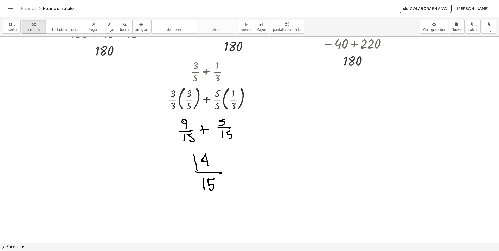
click at [188, 129] on div at bounding box center [249, 190] width 499 height 413
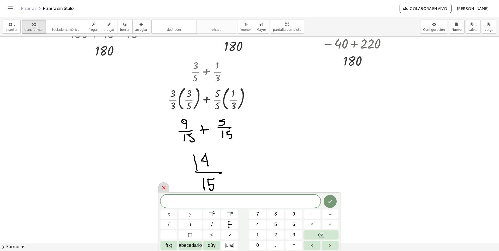
click at [164, 186] on icon at bounding box center [164, 188] width 6 height 6
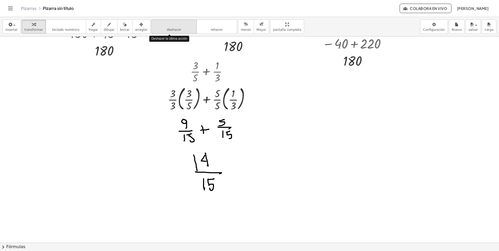
click at [170, 29] on span "deshacer" at bounding box center [174, 30] width 14 height 4
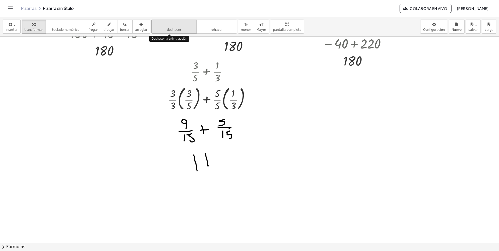
click at [170, 29] on span "deshacer" at bounding box center [174, 30] width 14 height 4
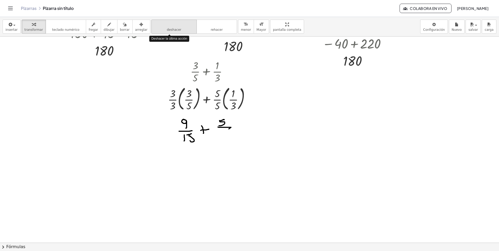
click at [170, 29] on span "deshacer" at bounding box center [174, 30] width 14 height 4
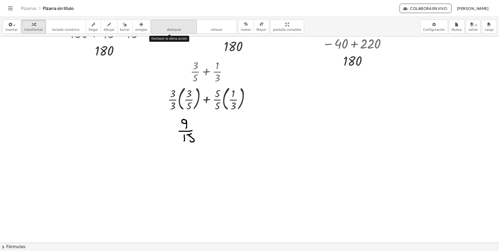
click at [170, 29] on span "deshacer" at bounding box center [174, 30] width 14 height 4
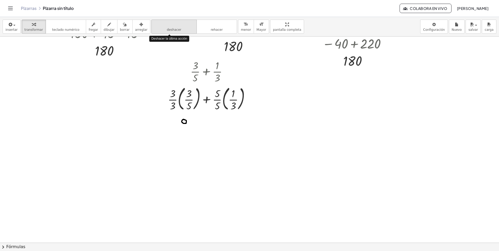
click at [170, 29] on span "deshacer" at bounding box center [174, 30] width 14 height 4
click at [180, 100] on div at bounding box center [210, 98] width 91 height 28
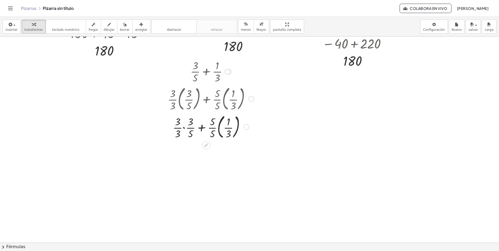
click at [202, 127] on div at bounding box center [210, 127] width 91 height 28
click at [200, 128] on div at bounding box center [210, 127] width 91 height 28
click at [201, 128] on div at bounding box center [210, 127] width 91 height 28
click at [185, 128] on div at bounding box center [210, 127] width 91 height 28
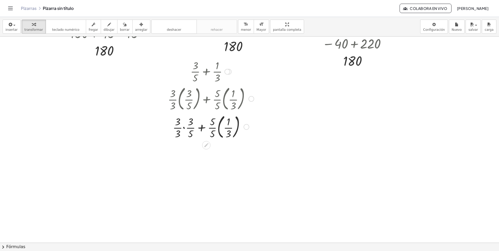
click at [185, 128] on div at bounding box center [210, 127] width 91 height 28
click at [200, 158] on div at bounding box center [210, 155] width 91 height 28
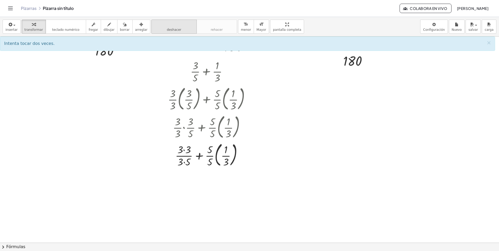
click at [167, 30] on span "deshacer" at bounding box center [174, 30] width 14 height 4
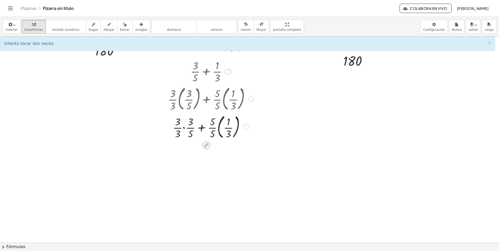
click at [206, 148] on icon at bounding box center [206, 145] width 5 height 5
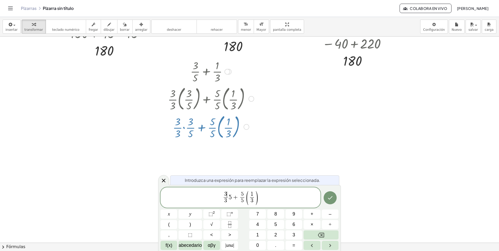
click at [226, 193] on span "3" at bounding box center [225, 194] width 3 height 6
click at [232, 198] on span "9 3 ​ 5 ​ + 5 5 ​ ( 1 3 ​ )" at bounding box center [241, 198] width 160 height 15
click at [229, 201] on span "3" at bounding box center [227, 200] width 4 height 7
click at [258, 196] on span "9 1 5 ​ ​ + 5 5 ​ ( 1 3 ​ )" at bounding box center [241, 198] width 160 height 15
click at [253, 194] on span "1" at bounding box center [252, 194] width 3 height 6
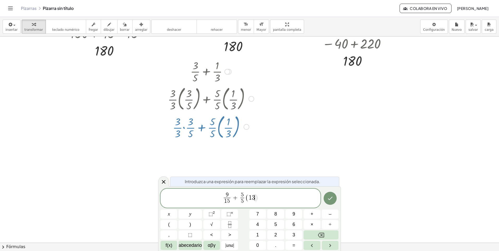
click at [256, 197] on span ")" at bounding box center [256, 198] width 3 height 8
click at [250, 200] on span "5 ​" at bounding box center [249, 201] width 4 height 7
click at [259, 199] on span "9 1 5 ​ + 5 1 5 ​ ​" at bounding box center [241, 199] width 160 height 14
click at [332, 199] on icon "Hecho" at bounding box center [330, 198] width 6 height 6
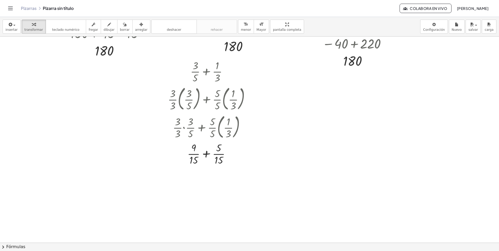
drag, startPoint x: 29, startPoint y: 23, endPoint x: 158, endPoint y: 92, distance: 146.5
click at [32, 24] on icon "button" at bounding box center [34, 24] width 4 height 6
drag, startPoint x: 207, startPoint y: 154, endPoint x: 208, endPoint y: 163, distance: 8.4
click at [206, 155] on div at bounding box center [210, 154] width 91 height 26
drag, startPoint x: 230, startPoint y: 72, endPoint x: 334, endPoint y: 72, distance: 103.4
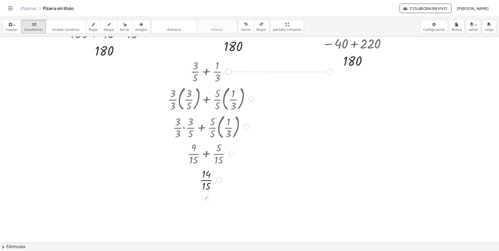
click at [334, 72] on div "+ 175 − 25 + 45 − 15 + 150 + 45 − 15 + 150 + 30 180 Transform line Copy line as…" at bounding box center [249, 190] width 499 height 413
drag, startPoint x: 229, startPoint y: 71, endPoint x: 305, endPoint y: 71, distance: 75.2
click at [305, 71] on div "+ 175 − 25 + 45 − 15 + 150 + 45 − 15 + 150 + 30 180 Transform line Copy line as…" at bounding box center [249, 190] width 499 height 413
drag, startPoint x: 227, startPoint y: 72, endPoint x: 335, endPoint y: 71, distance: 108.1
click at [335, 71] on div "+ 175 − 25 + 45 − 15 + 150 + 45 − 15 + 150 + 30 180 Transform line Copy line as…" at bounding box center [249, 190] width 499 height 413
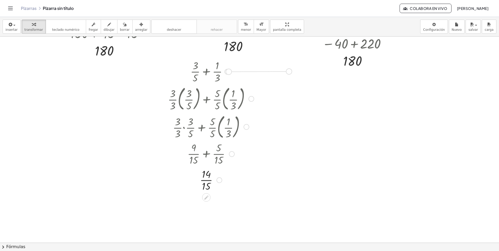
drag, startPoint x: 227, startPoint y: 73, endPoint x: 289, endPoint y: 73, distance: 62.4
click at [289, 73] on div "+ 175 − 25 + 45 − 15 + 150 + 45 − 15 + 150 + 30 180 Transform line Copy line as…" at bounding box center [249, 190] width 499 height 413
drag, startPoint x: 241, startPoint y: 68, endPoint x: 324, endPoint y: 89, distance: 84.9
click at [324, 89] on div at bounding box center [325, 89] width 8 height 29
click at [382, 116] on div at bounding box center [249, 190] width 499 height 413
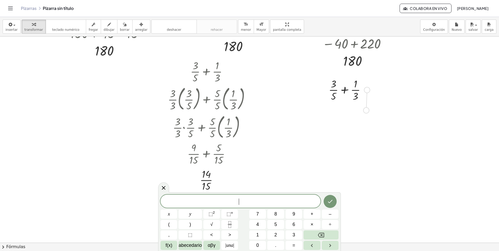
drag, startPoint x: 366, startPoint y: 91, endPoint x: 365, endPoint y: 112, distance: 21.2
click at [365, 112] on div "+ 175 − 25 + 45 − 15 + 150 + 45 − 15 + 150 + 30 180 Transform line Copy line as…" at bounding box center [249, 190] width 499 height 413
click at [167, 31] on span "deshacer" at bounding box center [174, 30] width 14 height 4
click at [231, 225] on icon "Fracción" at bounding box center [230, 224] width 7 height 7
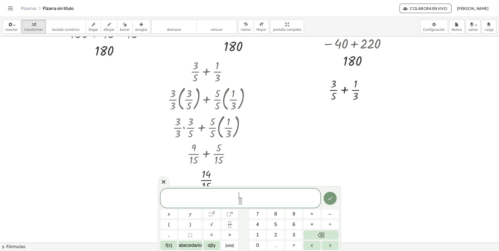
click at [241, 201] on span at bounding box center [241, 201] width 4 height 7
click at [241, 196] on span "​" at bounding box center [240, 195] width 7 height 6
click at [330, 199] on icon "Hecho" at bounding box center [330, 198] width 6 height 6
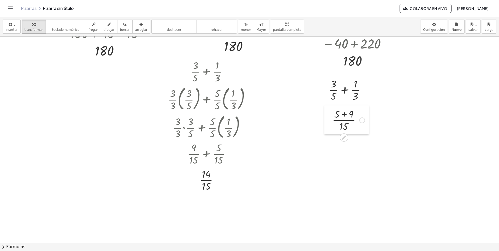
drag, startPoint x: 387, startPoint y: 131, endPoint x: 330, endPoint y: 121, distance: 58.2
click at [330, 121] on div at bounding box center [329, 120] width 8 height 29
click at [387, 137] on div at bounding box center [249, 190] width 499 height 413
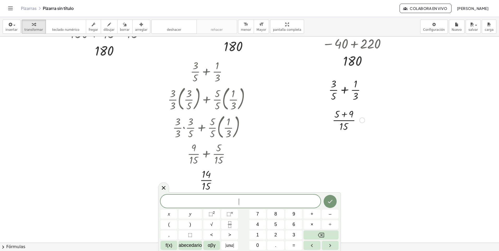
click at [345, 115] on div at bounding box center [349, 120] width 38 height 26
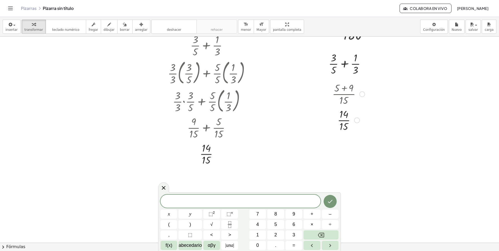
scroll to position [26, 0]
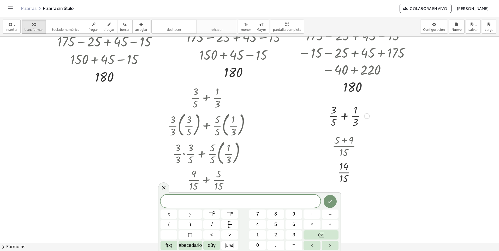
click at [366, 118] on div at bounding box center [367, 116] width 6 height 6
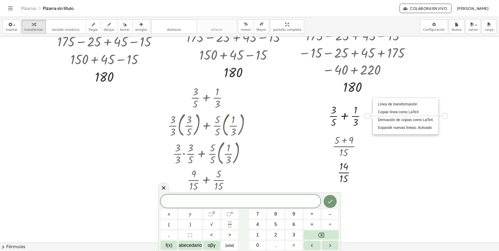
drag, startPoint x: 368, startPoint y: 117, endPoint x: 447, endPoint y: 116, distance: 78.6
click at [447, 116] on div "+ 175 − 25 + 45 − 15 + 150 + 45 − 15 + 150 + 30 180 Transform line Copy line as…" at bounding box center [249, 216] width 499 height 413
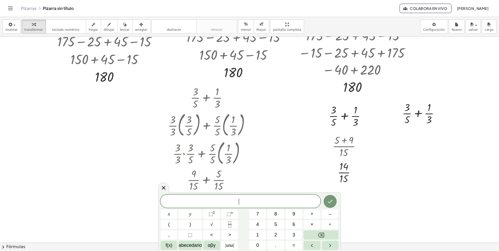
click at [418, 131] on div at bounding box center [249, 216] width 499 height 413
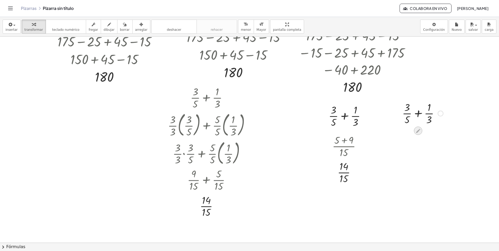
click at [419, 132] on icon at bounding box center [418, 130] width 5 height 5
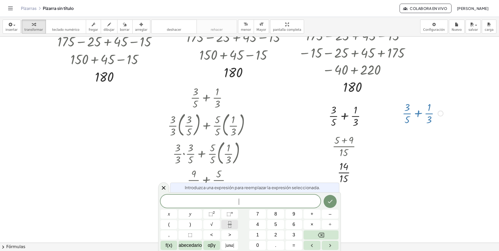
click at [230, 226] on icon "Fracción" at bounding box center [230, 224] width 7 height 7
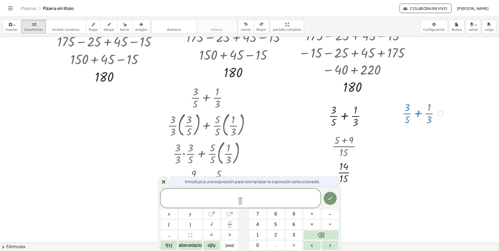
click at [241, 204] on span at bounding box center [241, 201] width 4 height 7
click at [241, 196] on span "​" at bounding box center [240, 195] width 7 height 6
click at [230, 226] on icon "Fracción" at bounding box center [230, 224] width 7 height 7
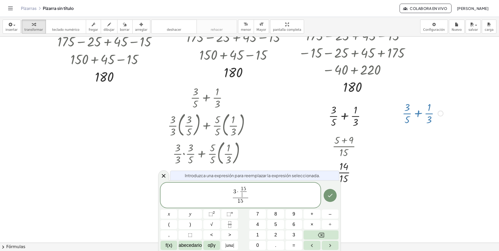
click at [245, 195] on span "​" at bounding box center [244, 195] width 6 height 6
click at [249, 192] on span "3 · 1 5 3 ​ 1 5 ​" at bounding box center [240, 195] width 17 height 19
click at [248, 192] on span "3 · 1 5 3 ​ ​" at bounding box center [240, 191] width 15 height 11
click at [230, 225] on rect "Fracción" at bounding box center [230, 225] width 4 height 0
click at [236, 195] on span "3 ​" at bounding box center [234, 195] width 6 height 6
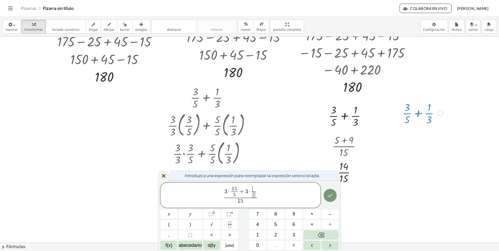
click at [255, 189] on span "​" at bounding box center [253, 188] width 3 height 5
click at [254, 195] on span at bounding box center [254, 195] width 6 height 6
click at [246, 191] on span "3 · 1 5 5 ​ + 3 · 1 5 3 ​ ​" at bounding box center [241, 191] width 36 height 11
click at [331, 197] on icon "Hecho" at bounding box center [330, 195] width 6 height 6
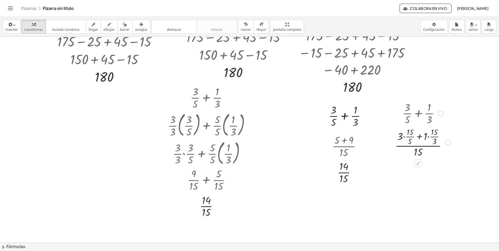
click at [404, 137] on div at bounding box center [423, 142] width 61 height 32
click at [428, 169] on div at bounding box center [423, 175] width 61 height 32
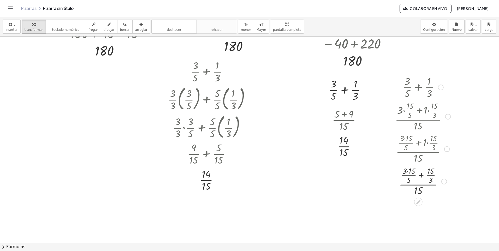
click at [422, 176] on div at bounding box center [423, 181] width 61 height 32
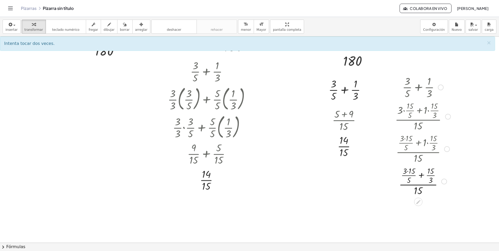
click at [408, 171] on div at bounding box center [423, 181] width 61 height 32
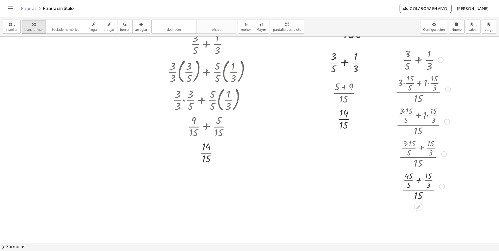
scroll to position [104, 0]
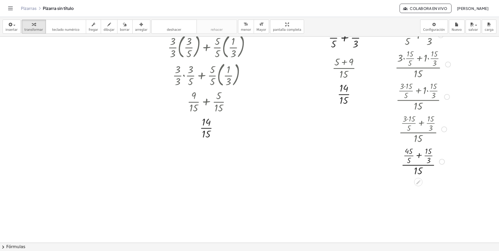
click at [420, 156] on div at bounding box center [423, 161] width 61 height 32
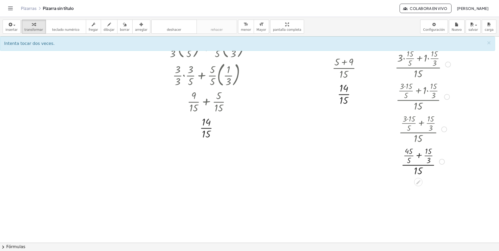
click at [411, 154] on div at bounding box center [423, 161] width 61 height 32
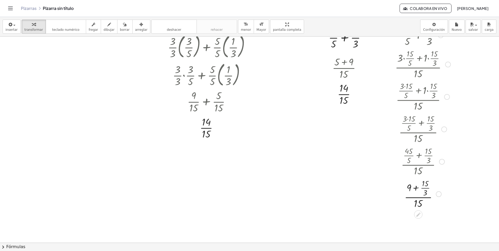
click at [426, 187] on div at bounding box center [423, 194] width 61 height 32
click at [419, 190] on div at bounding box center [423, 194] width 61 height 26
click at [480, 28] on button "salvar" at bounding box center [473, 27] width 15 height 14
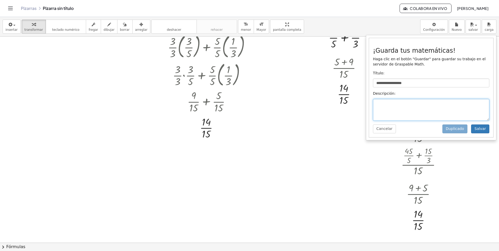
click at [384, 104] on textarea at bounding box center [431, 110] width 116 height 22
drag, startPoint x: 384, startPoint y: 104, endPoint x: 444, endPoint y: 109, distance: 60.0
click at [444, 109] on textarea "*********" at bounding box center [431, 110] width 116 height 22
type textarea "*********"
click at [482, 131] on button "Salvar" at bounding box center [480, 129] width 18 height 9
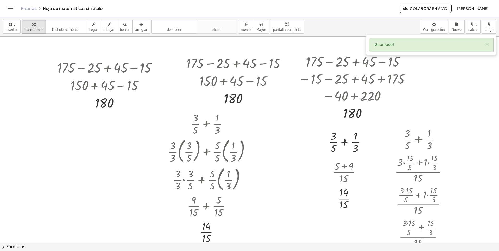
click at [477, 104] on div at bounding box center [249, 243] width 499 height 413
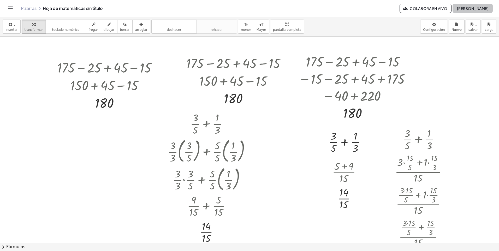
click at [490, 7] on button "[PERSON_NAME]" at bounding box center [473, 8] width 40 height 9
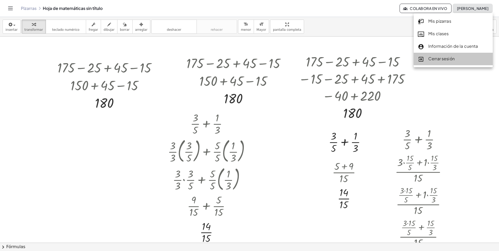
click at [452, 59] on font "Cerrar sesión" at bounding box center [442, 58] width 26 height 5
